Goal: Use online tool/utility: Use online tool/utility

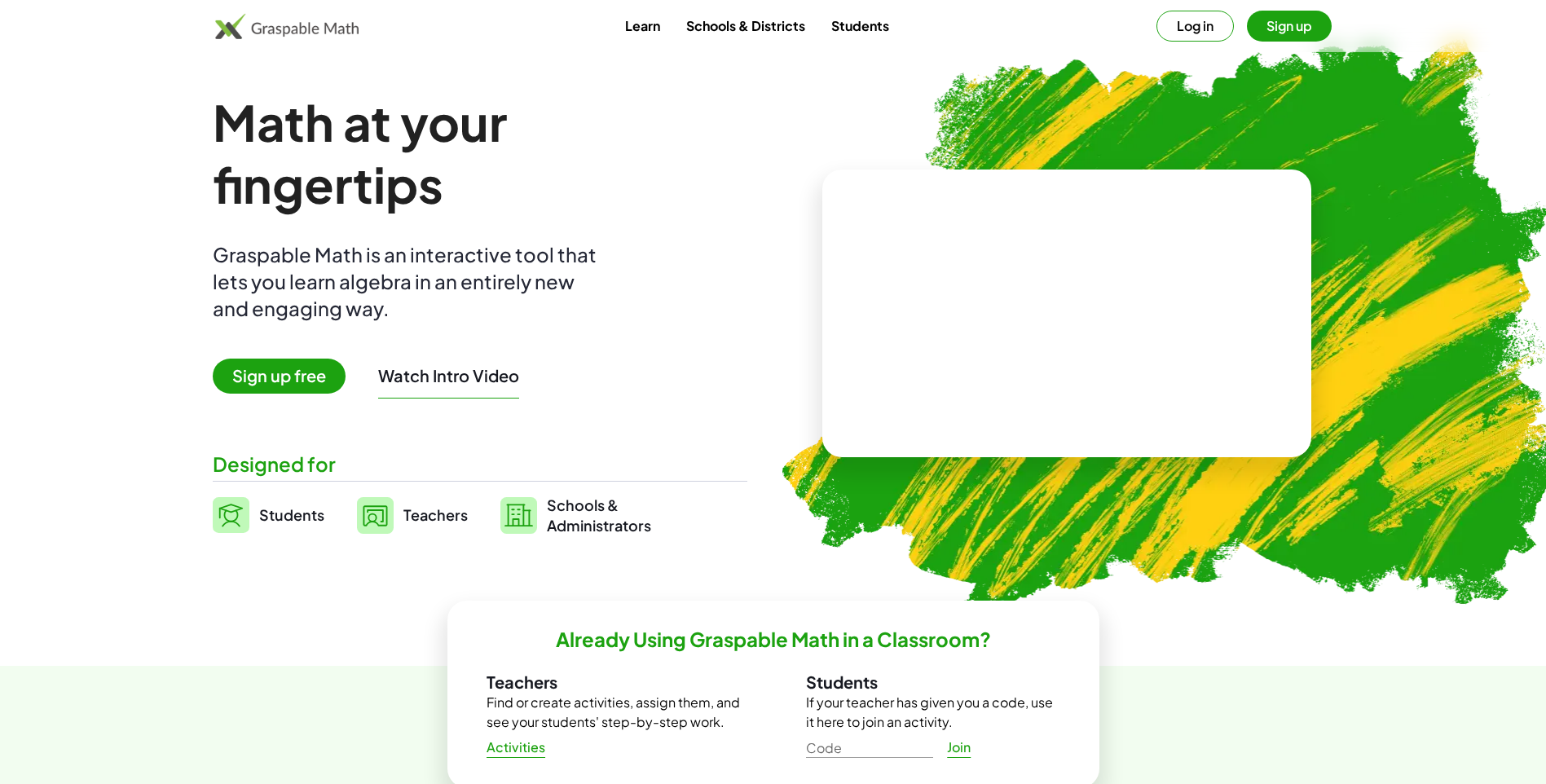
click at [1216, 23] on button "Log in" at bounding box center [1195, 26] width 77 height 31
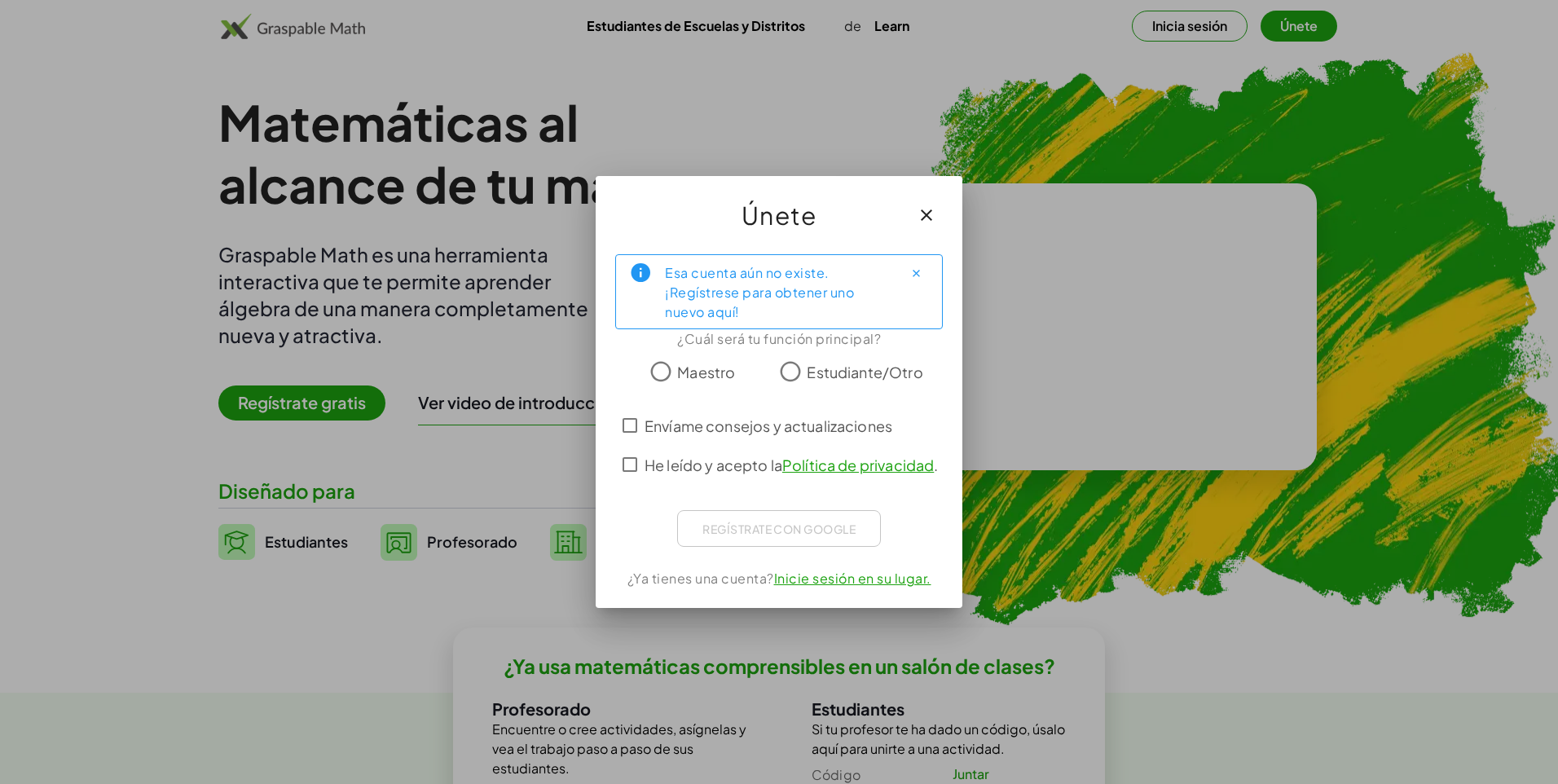
click at [814, 375] on span "Estudiante/Otro" at bounding box center [865, 371] width 116 height 22
click at [677, 467] on span "He leído y acepto la Política de privacidad ." at bounding box center [791, 465] width 293 height 22
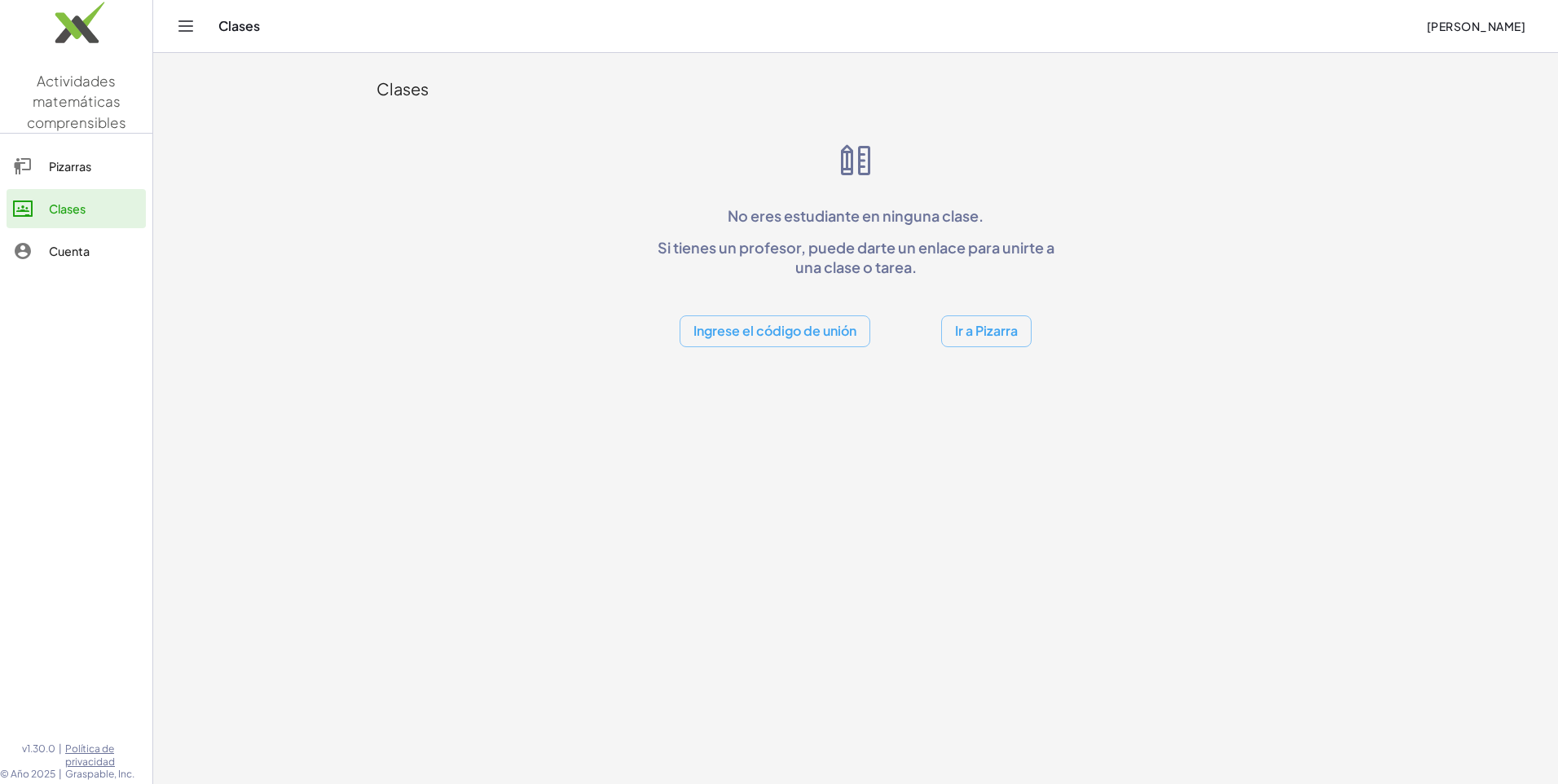
click at [104, 167] on div "Pizarras" at bounding box center [94, 166] width 91 height 19
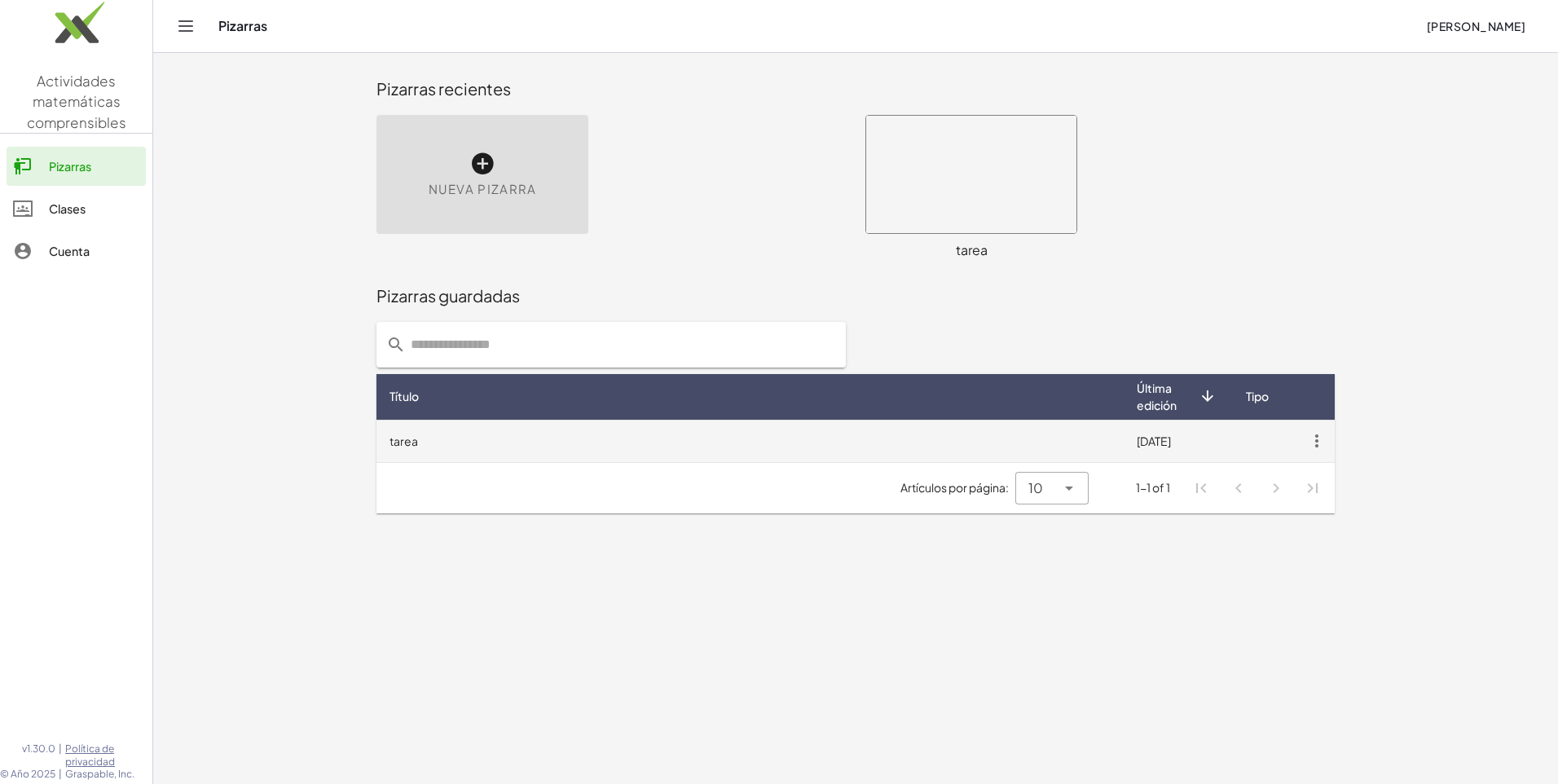
click at [1317, 425] on td at bounding box center [1318, 440] width 33 height 43
click at [1321, 442] on icon "button" at bounding box center [1317, 440] width 29 height 29
click at [1317, 444] on icon "button" at bounding box center [1317, 440] width 29 height 29
click at [1314, 444] on icon "button" at bounding box center [1317, 440] width 29 height 29
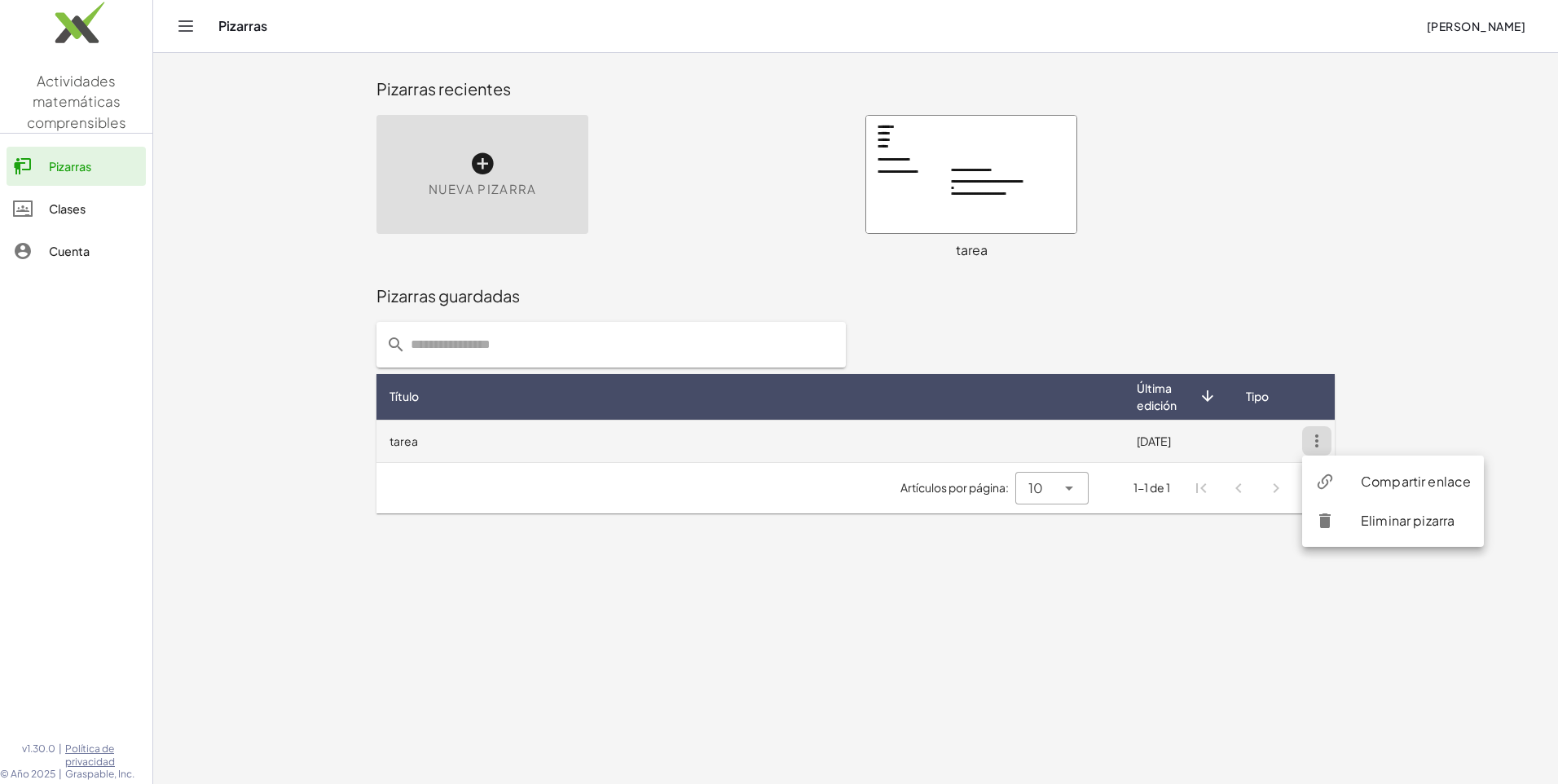
click at [901, 437] on td "tarea" at bounding box center [750, 440] width 747 height 43
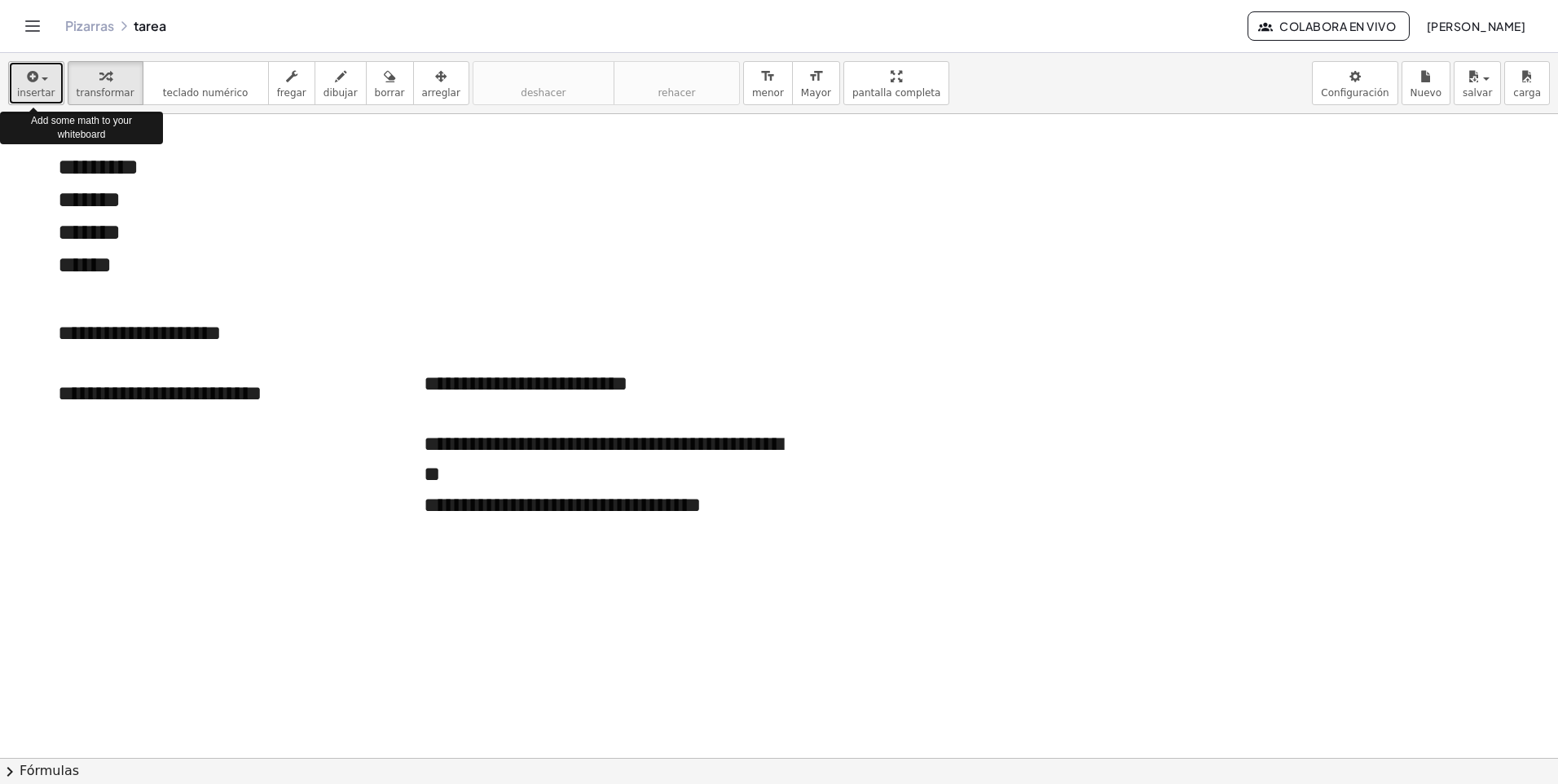
click at [49, 86] on button "insertar" at bounding box center [36, 83] width 56 height 44
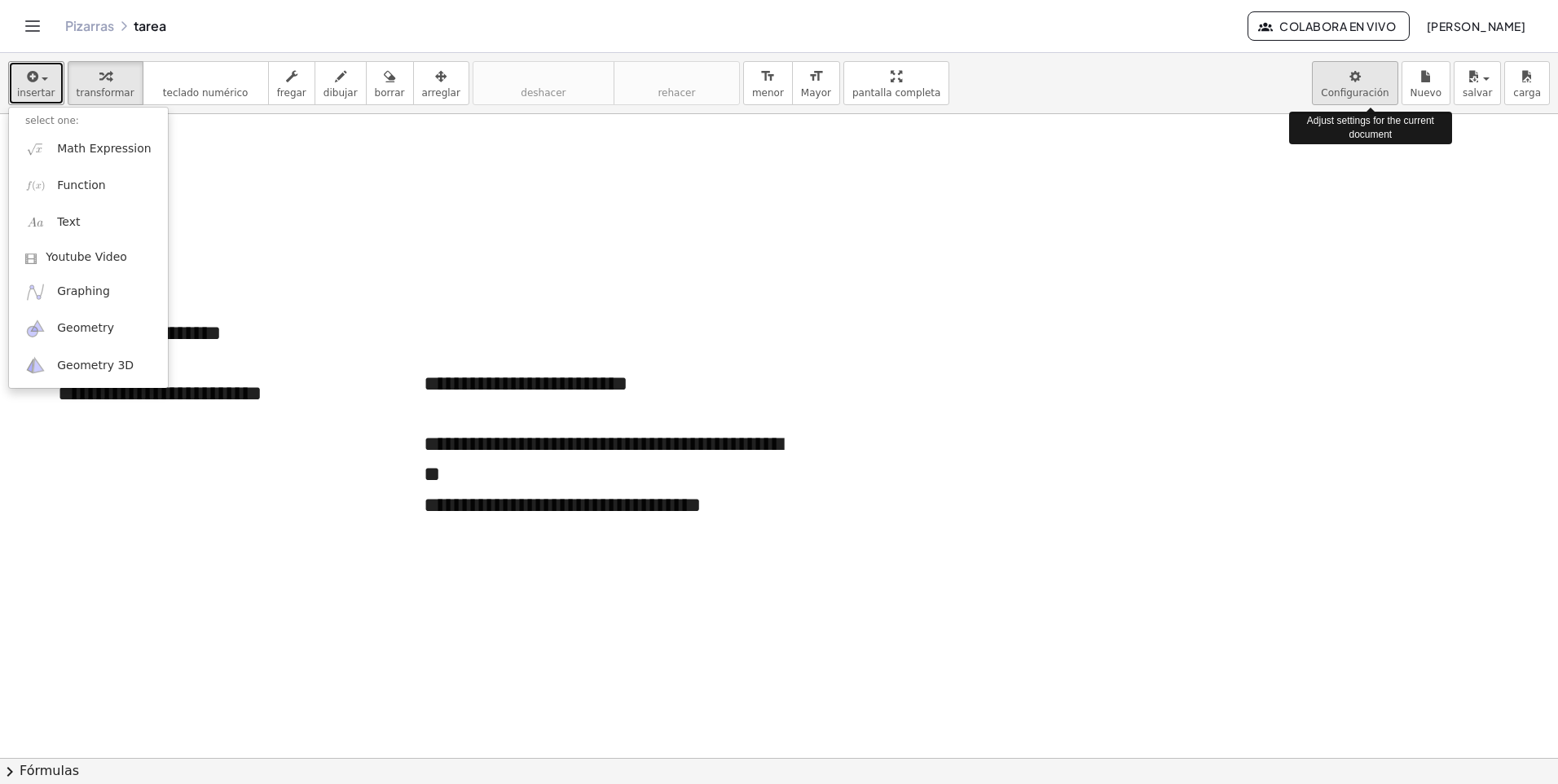
click at [1387, 77] on body "**********" at bounding box center [779, 392] width 1558 height 784
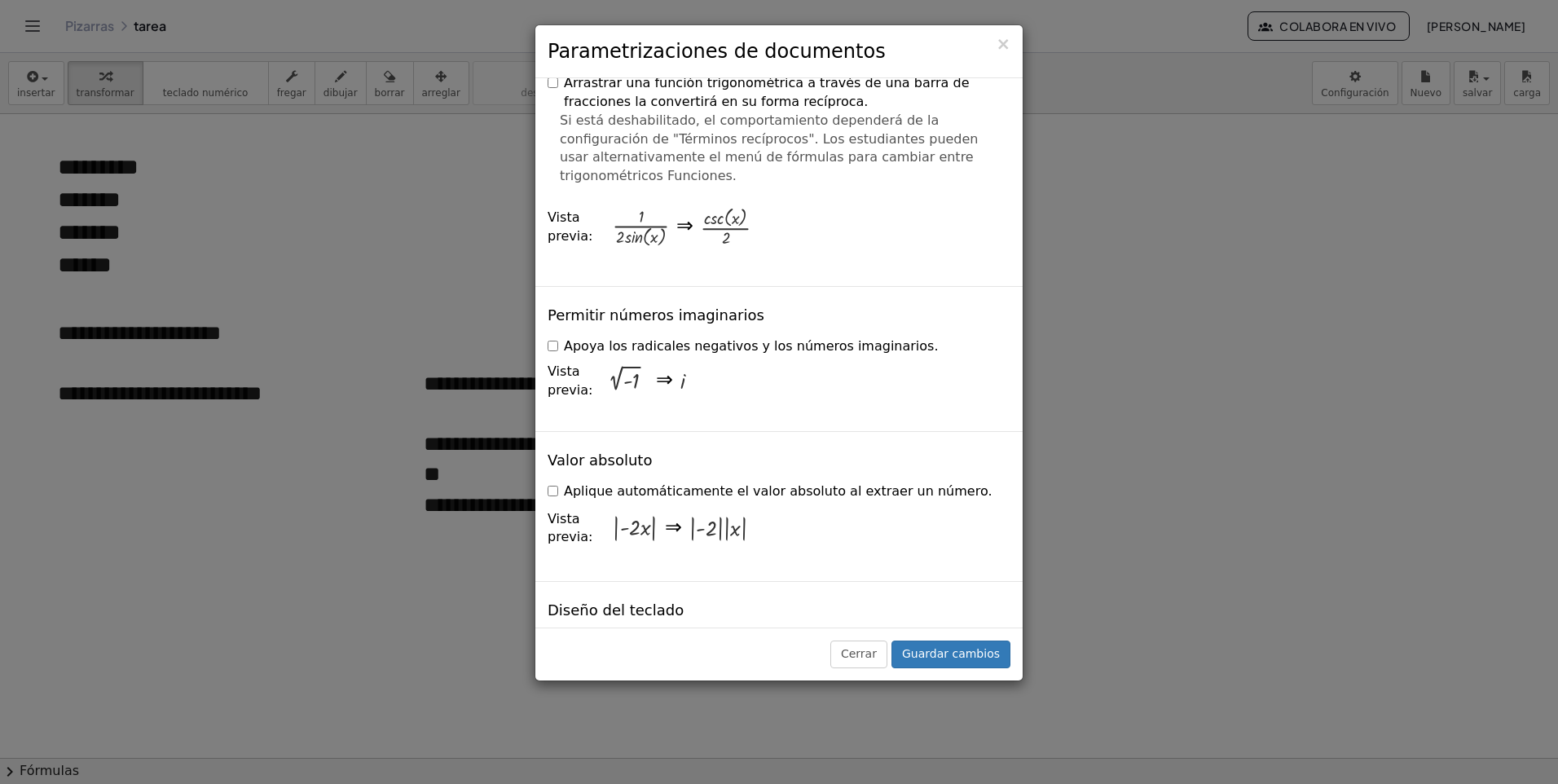
scroll to position [3177, 0]
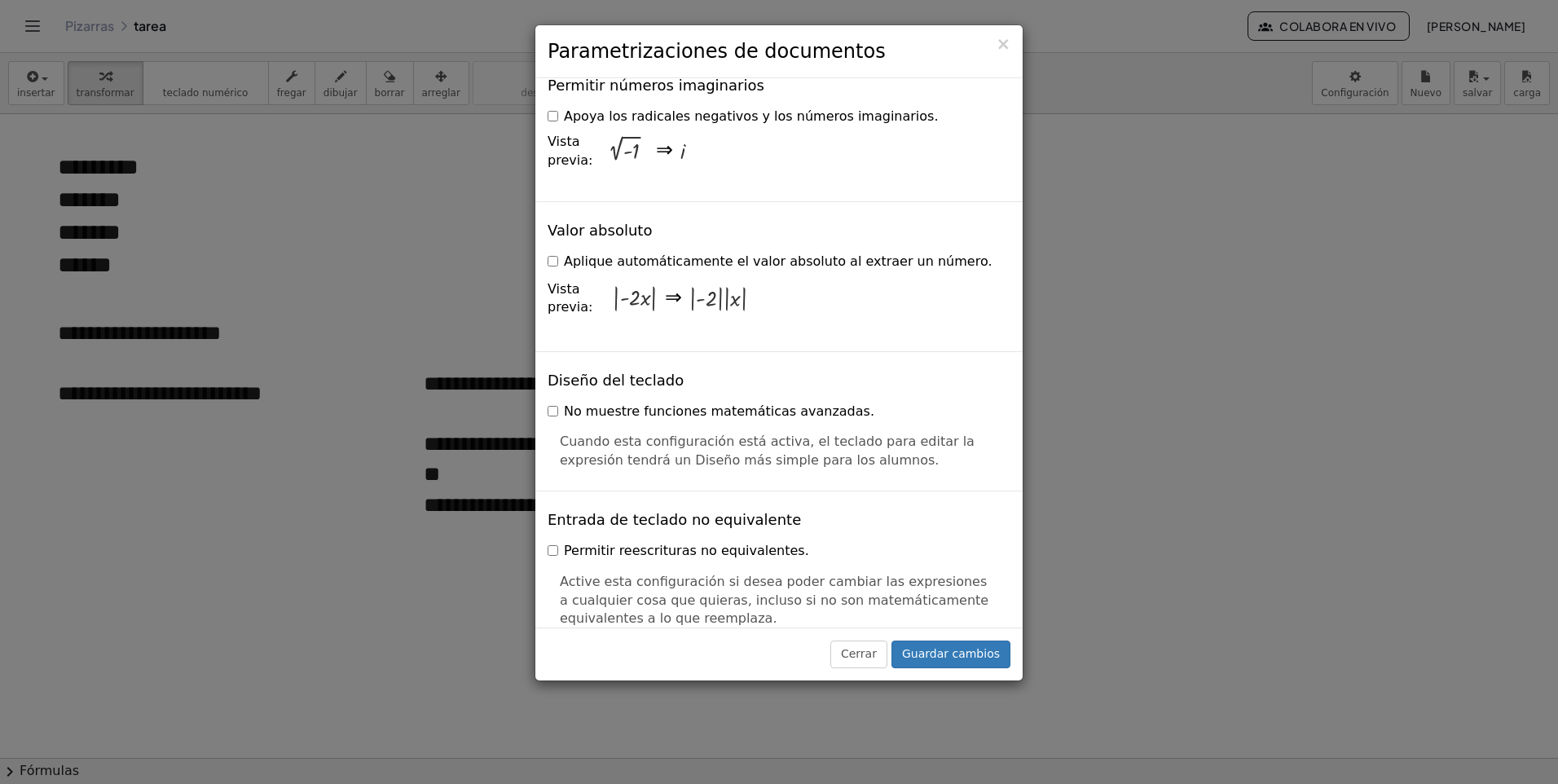
click at [1336, 396] on div "× Parametrizaciones de documentos Esta configuración se guarda con el documento…" at bounding box center [779, 392] width 1558 height 784
